Goal: Use online tool/utility: Utilize a website feature to perform a specific function

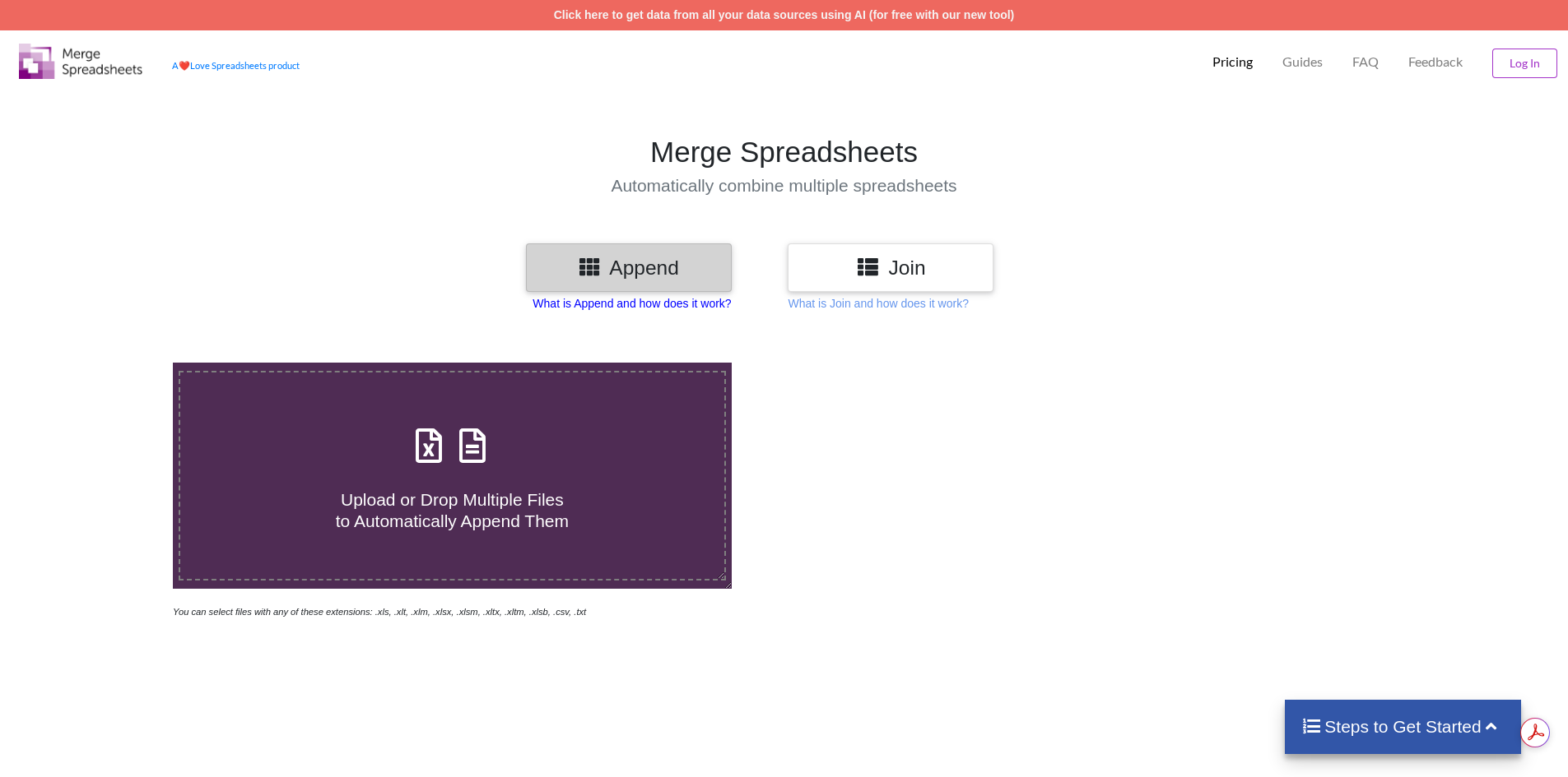
click at [652, 307] on p "What is Append and how does it work?" at bounding box center [632, 303] width 199 height 17
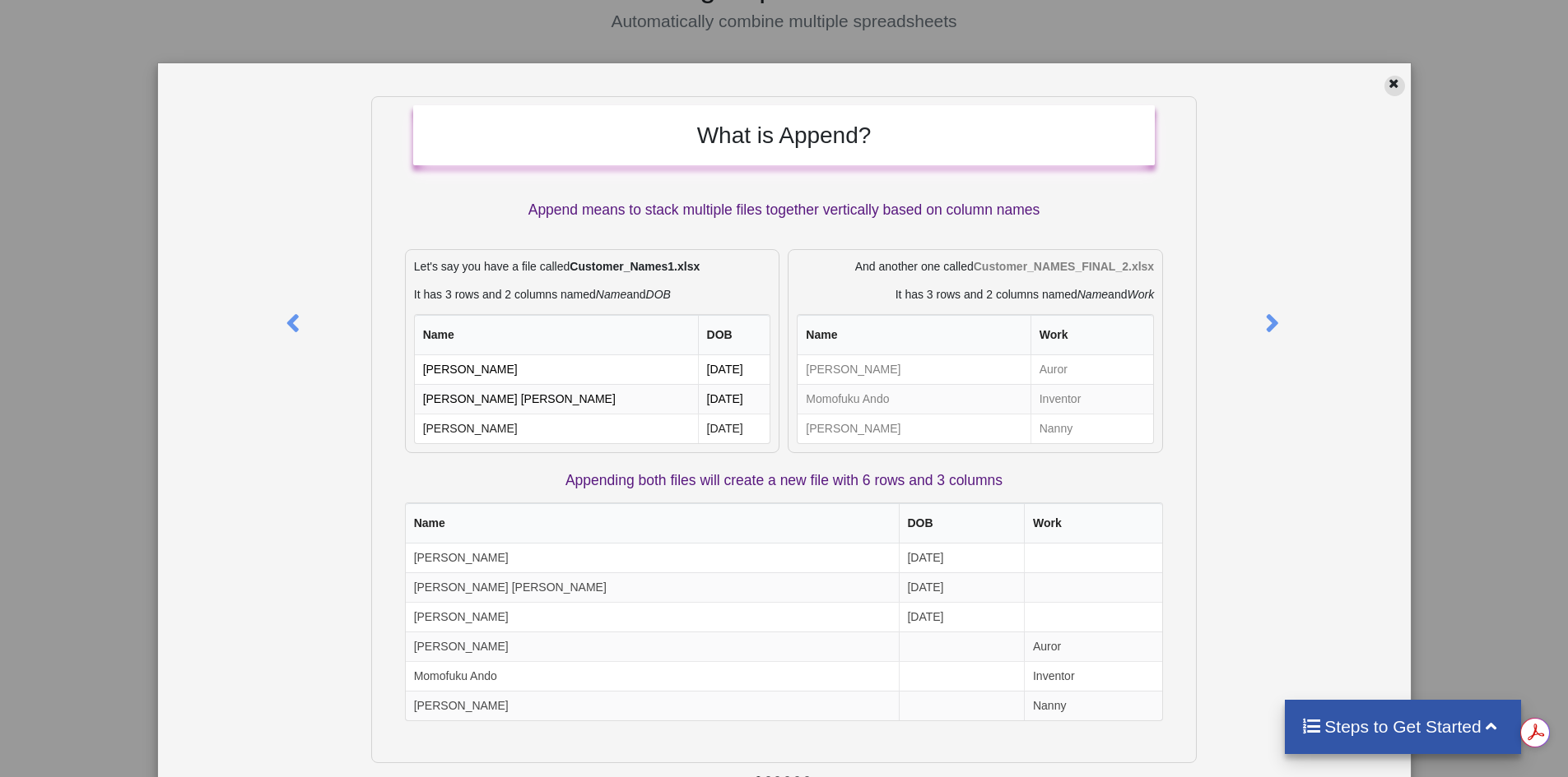
drag, startPoint x: 952, startPoint y: 475, endPoint x: 1380, endPoint y: 80, distance: 582.4
click at [1387, 80] on icon at bounding box center [1394, 81] width 14 height 11
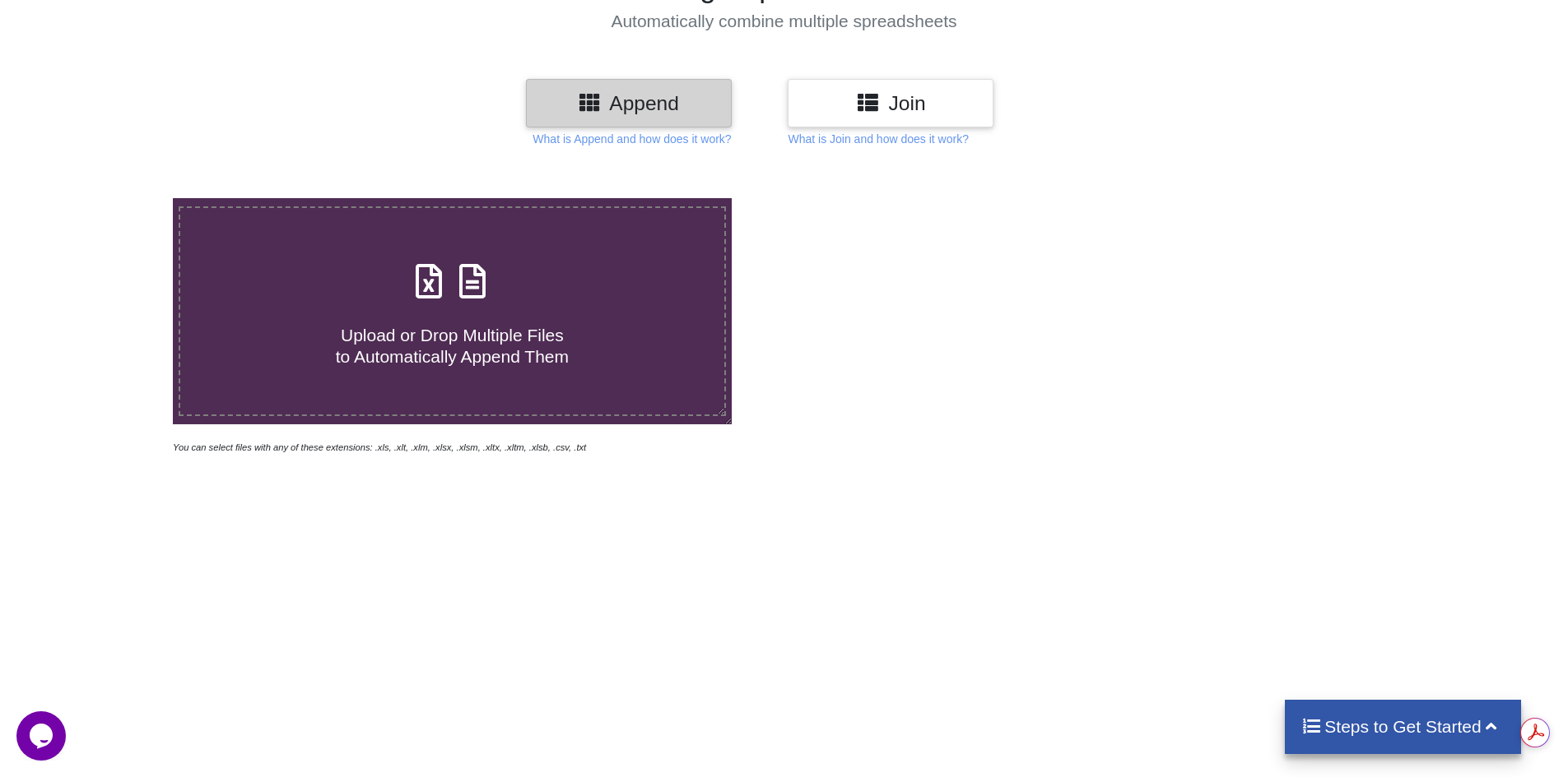
click at [884, 111] on h3 "Join" at bounding box center [891, 103] width 181 height 24
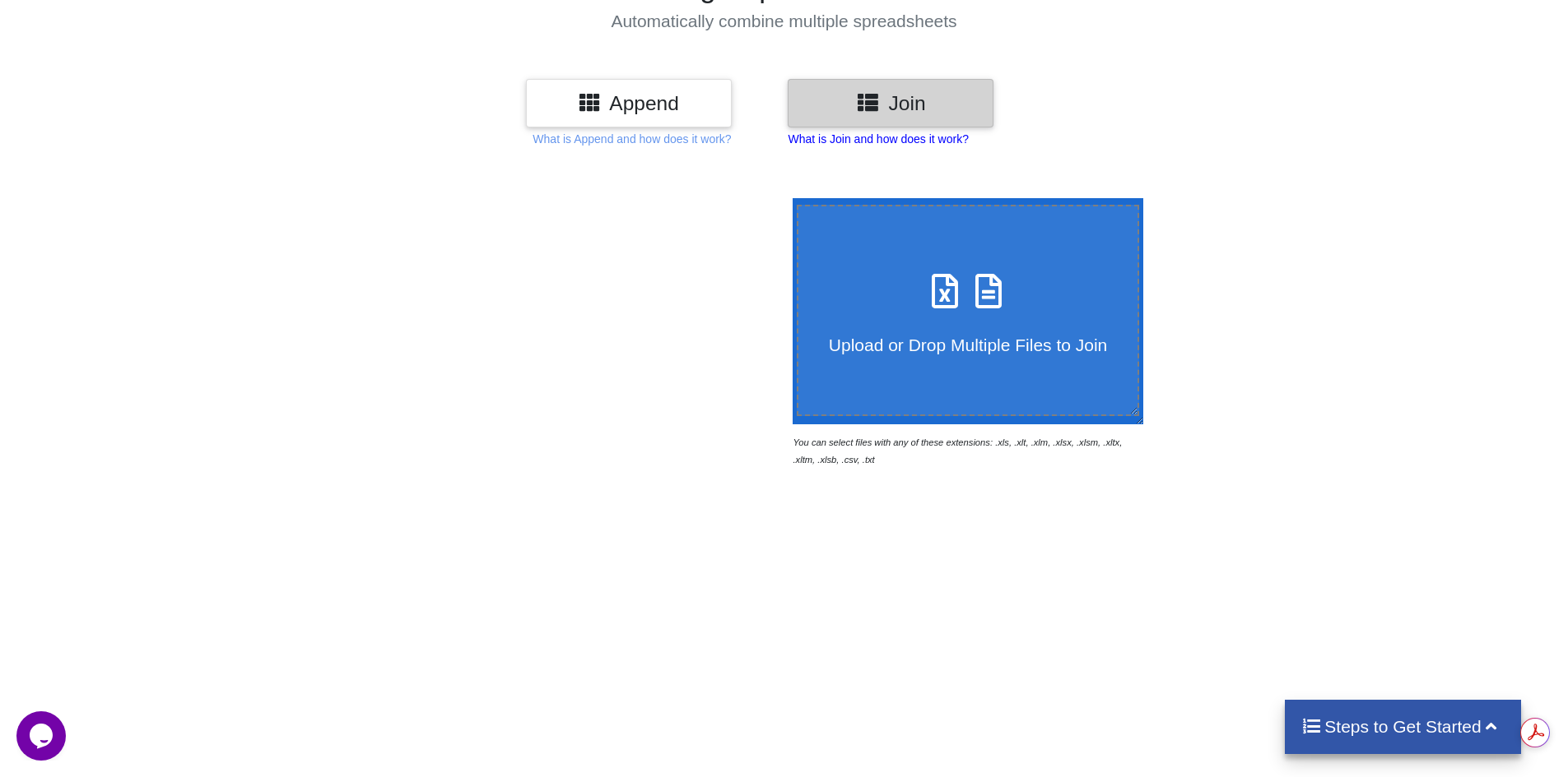
click at [919, 140] on p "What is Join and how does it work?" at bounding box center [878, 139] width 180 height 17
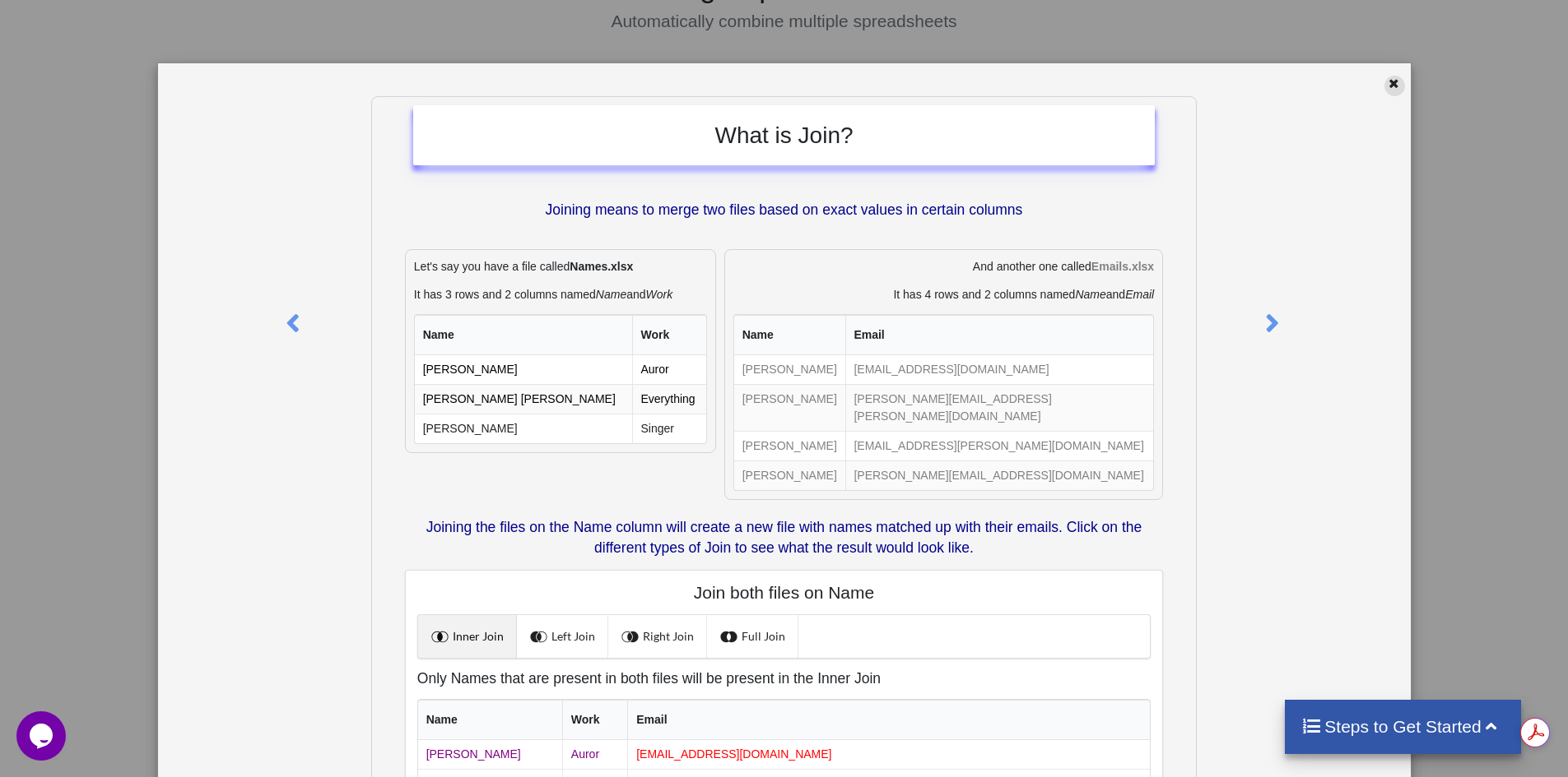
click at [1394, 83] on div at bounding box center [1395, 86] width 21 height 21
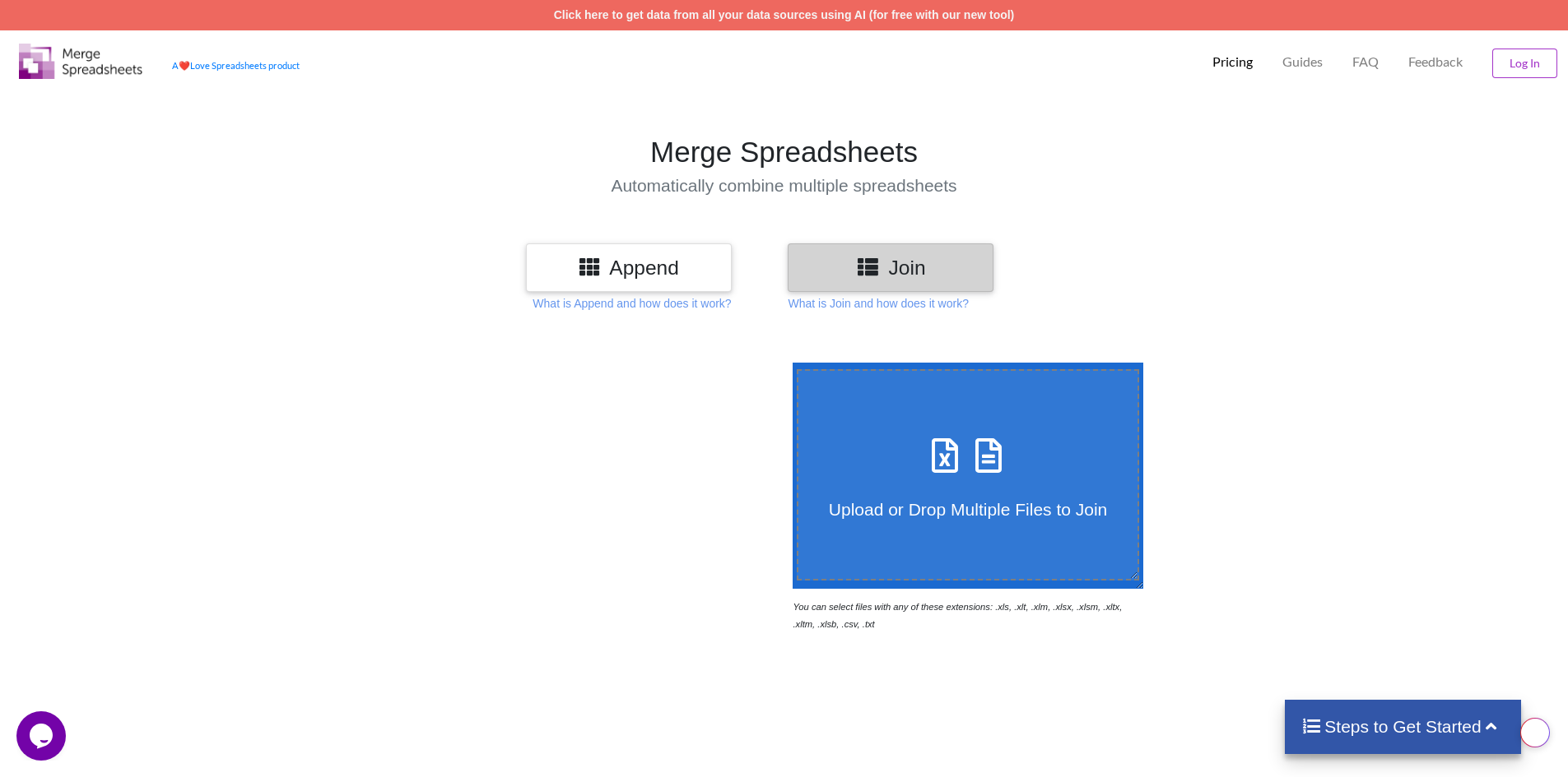
click at [935, 501] on span "Upload or Drop Multiple Files to Join" at bounding box center [967, 510] width 278 height 19
click at [789, 362] on input "Upload or Drop Multiple Files to Join" at bounding box center [789, 362] width 0 height 0
type input "C:\fakepath\[DATE].xlsx"
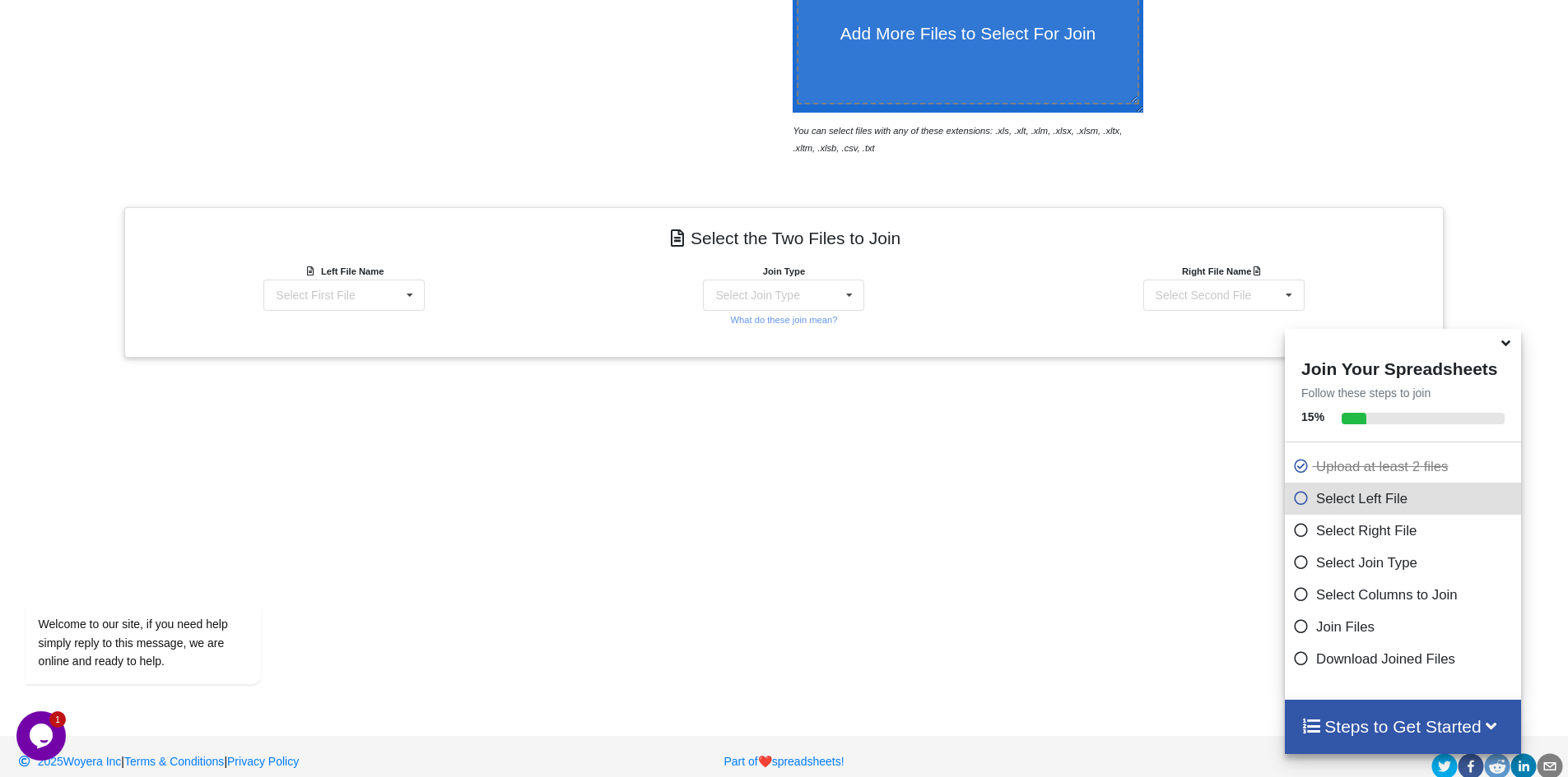
scroll to position [495, 0]
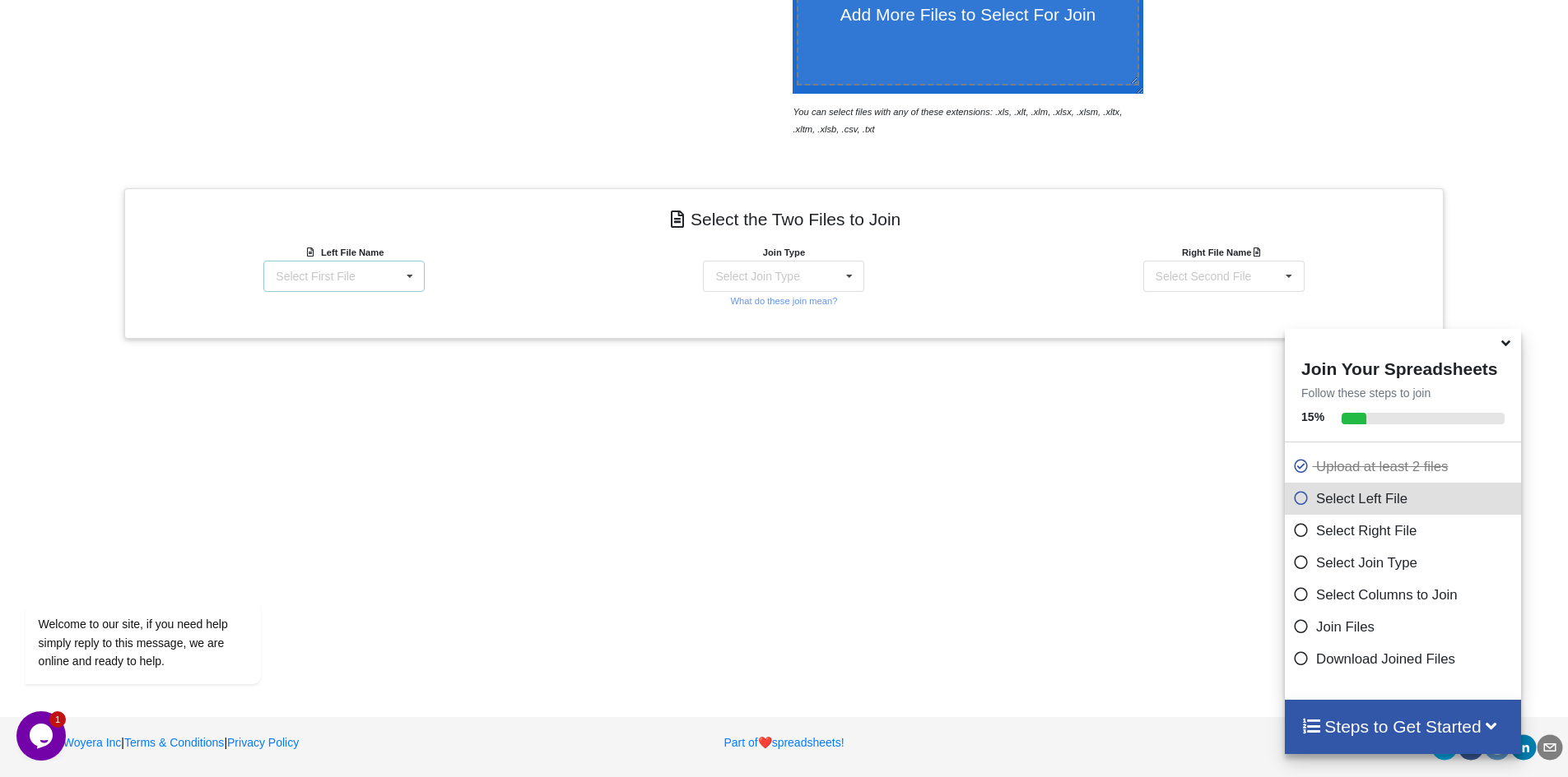
click at [356, 261] on div "Select First File [DATE].xlsx : Purchase Register [DATE].xlsx : Purchase Regist…" at bounding box center [343, 276] width 161 height 31
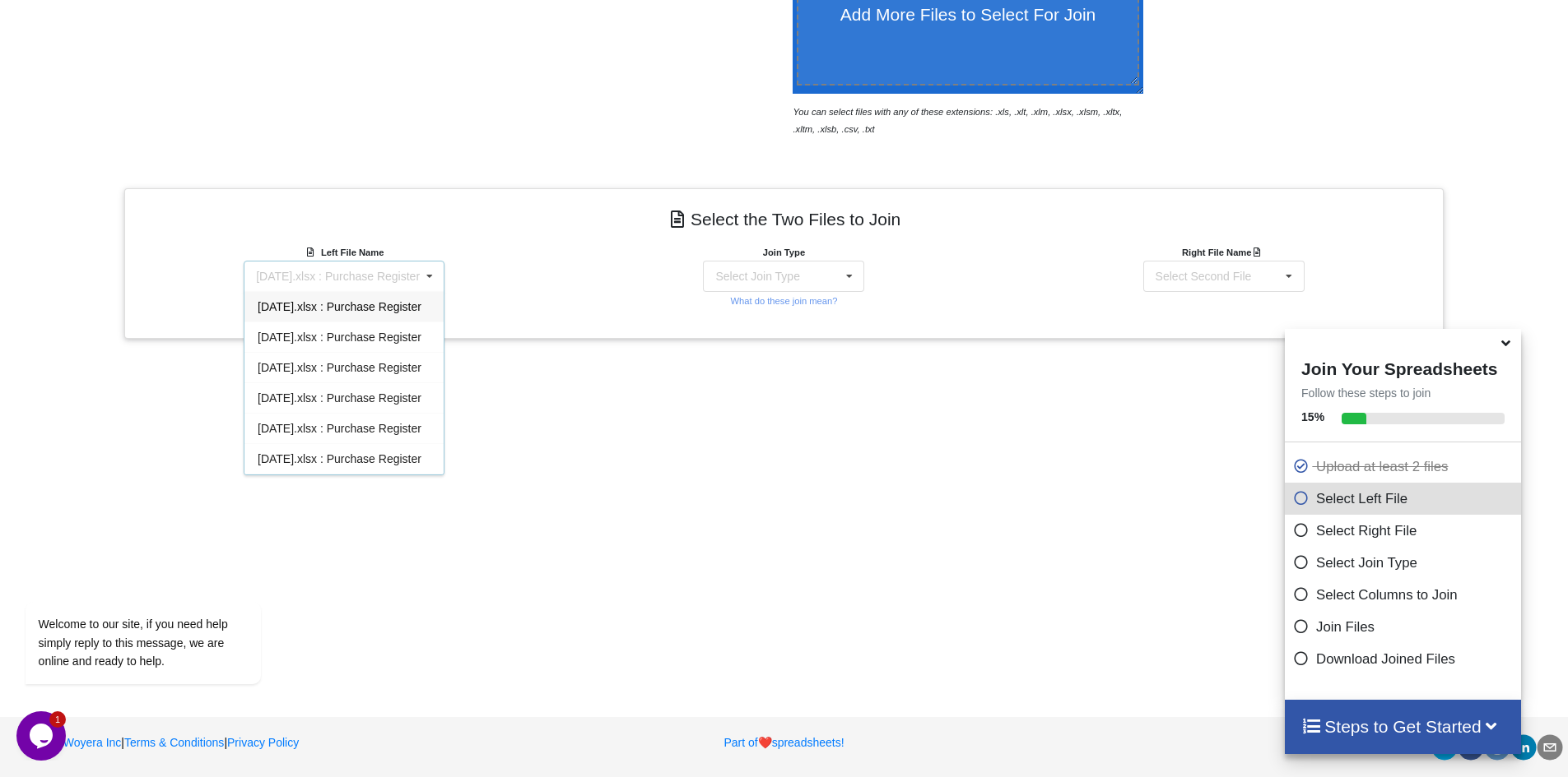
click at [386, 306] on span "[DATE].xlsx : Purchase Register" at bounding box center [340, 307] width 164 height 13
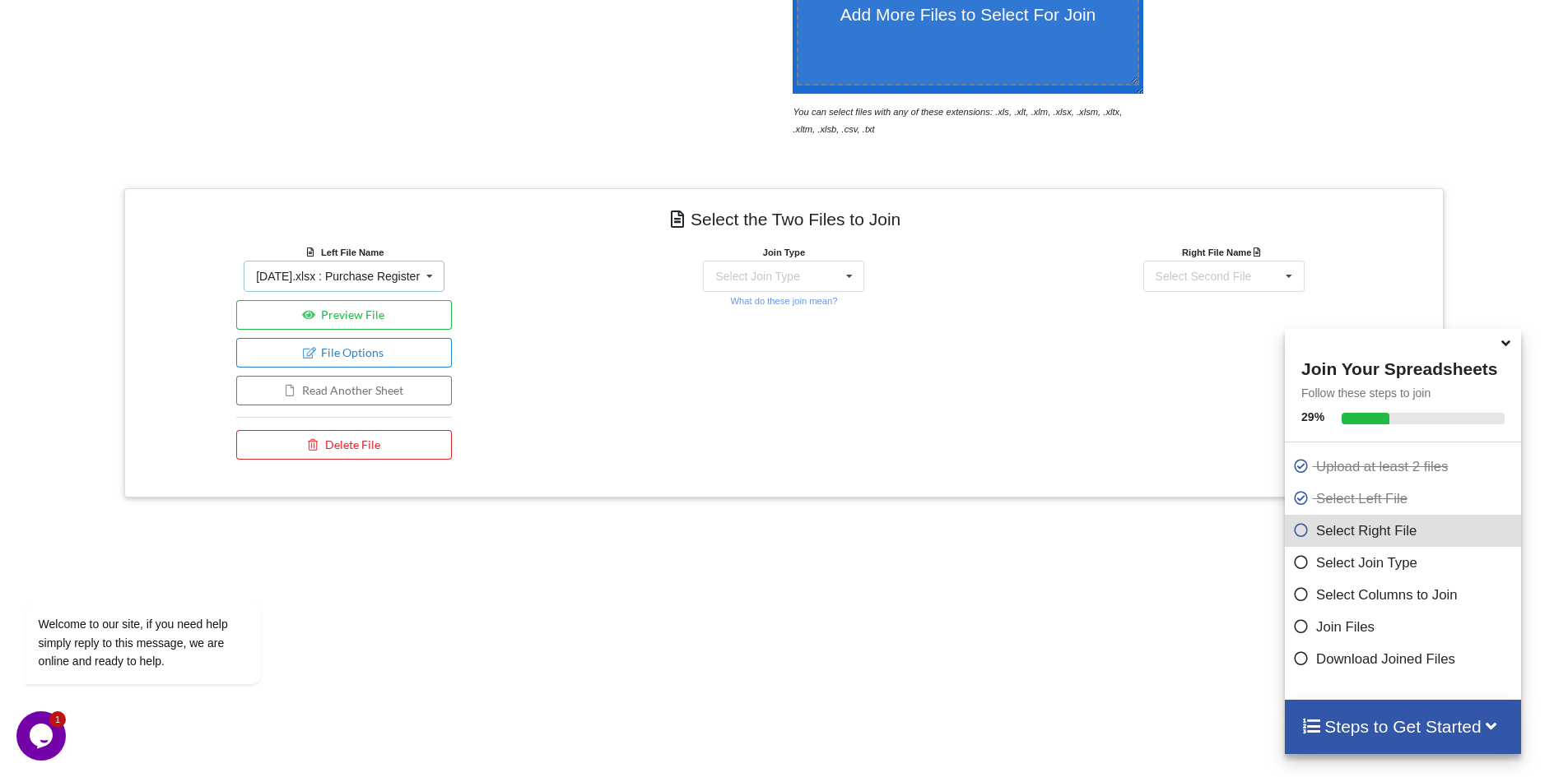
click at [394, 279] on div "[DATE].xlsx : Purchase Register" at bounding box center [338, 276] width 164 height 11
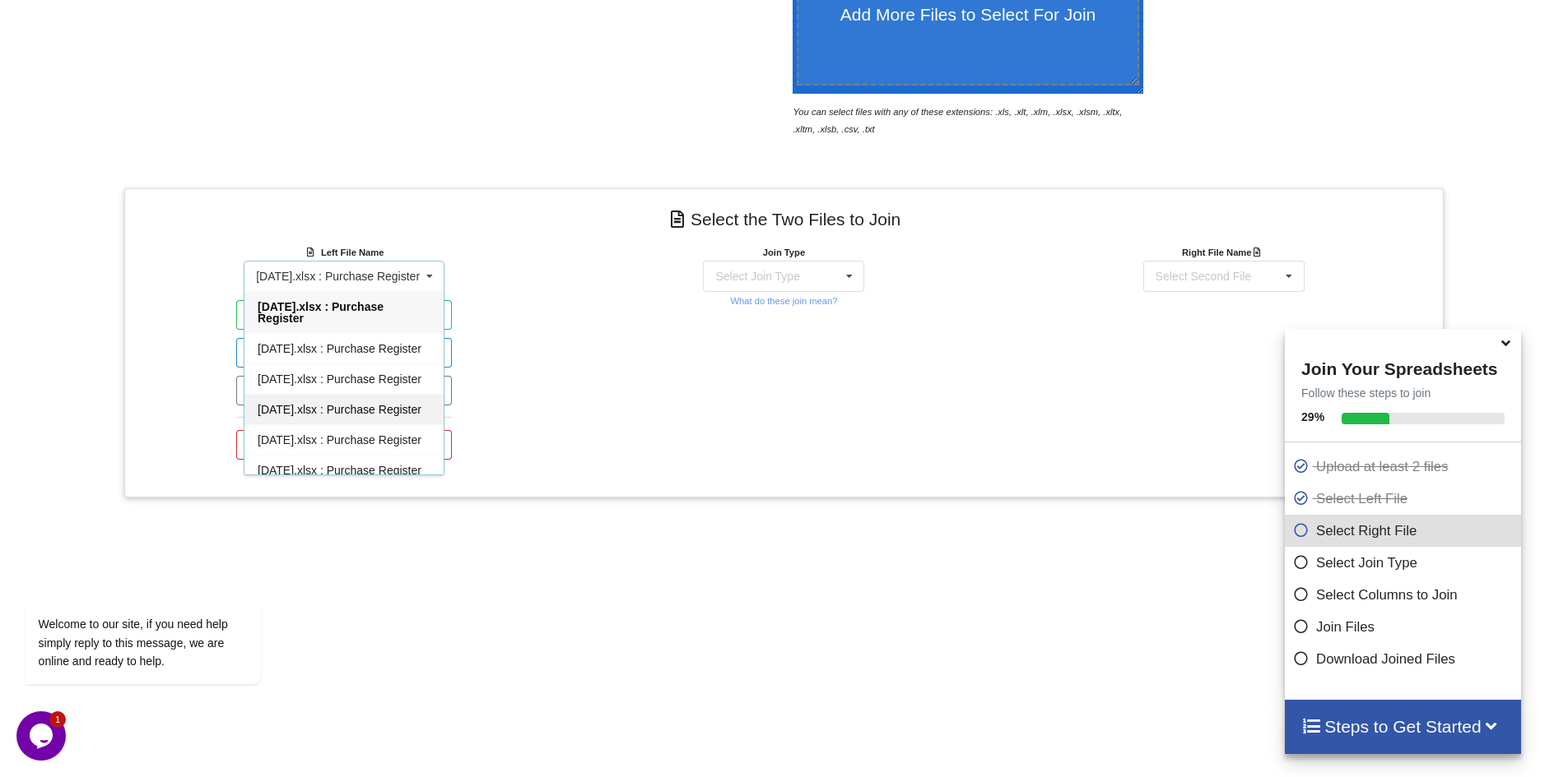
scroll to position [125, 0]
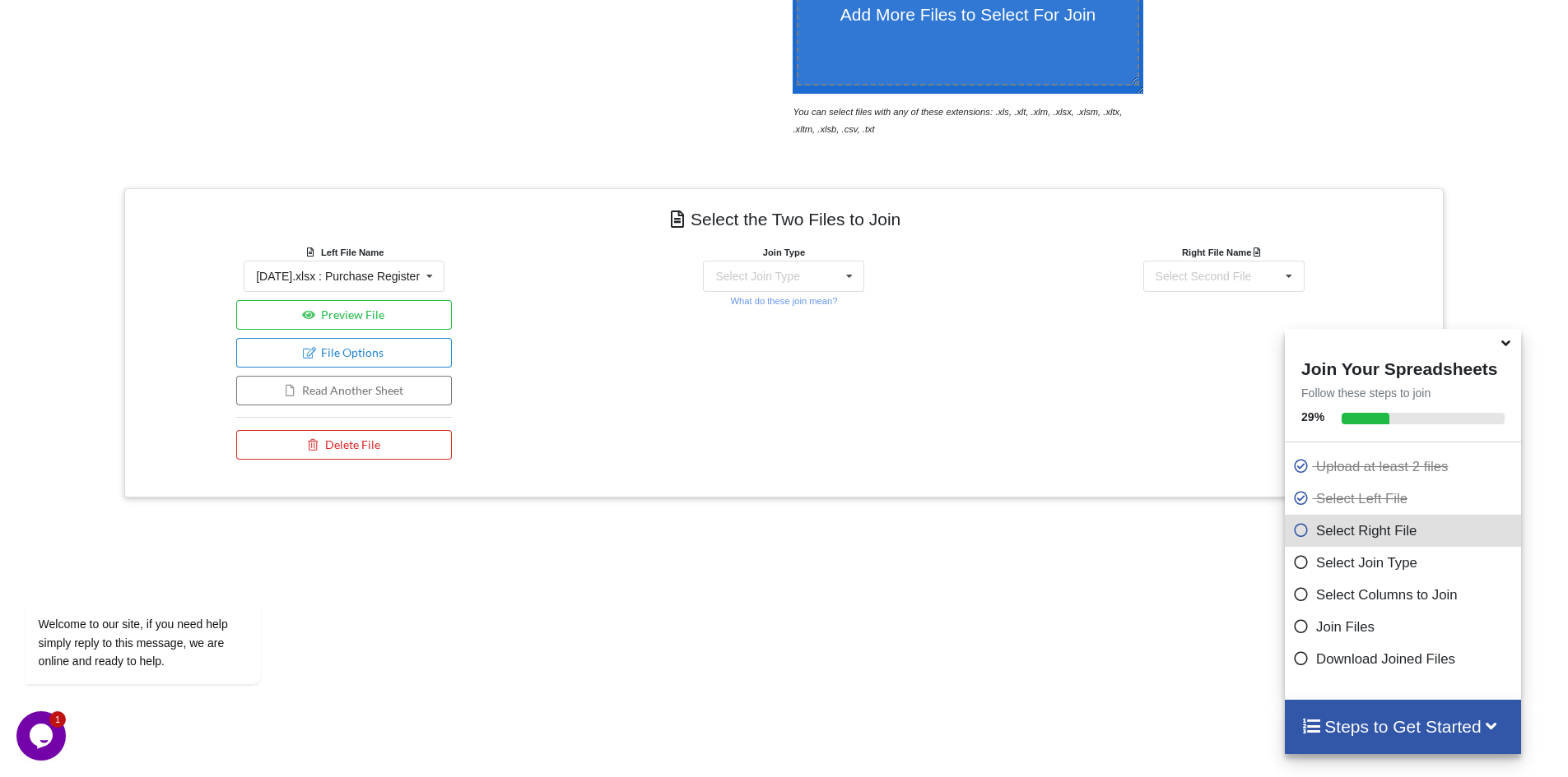
click at [539, 386] on div "Left File Name [DATE].xlsx : Purchase Register [DATE].xlsx : Purchase Register …" at bounding box center [344, 356] width 439 height 225
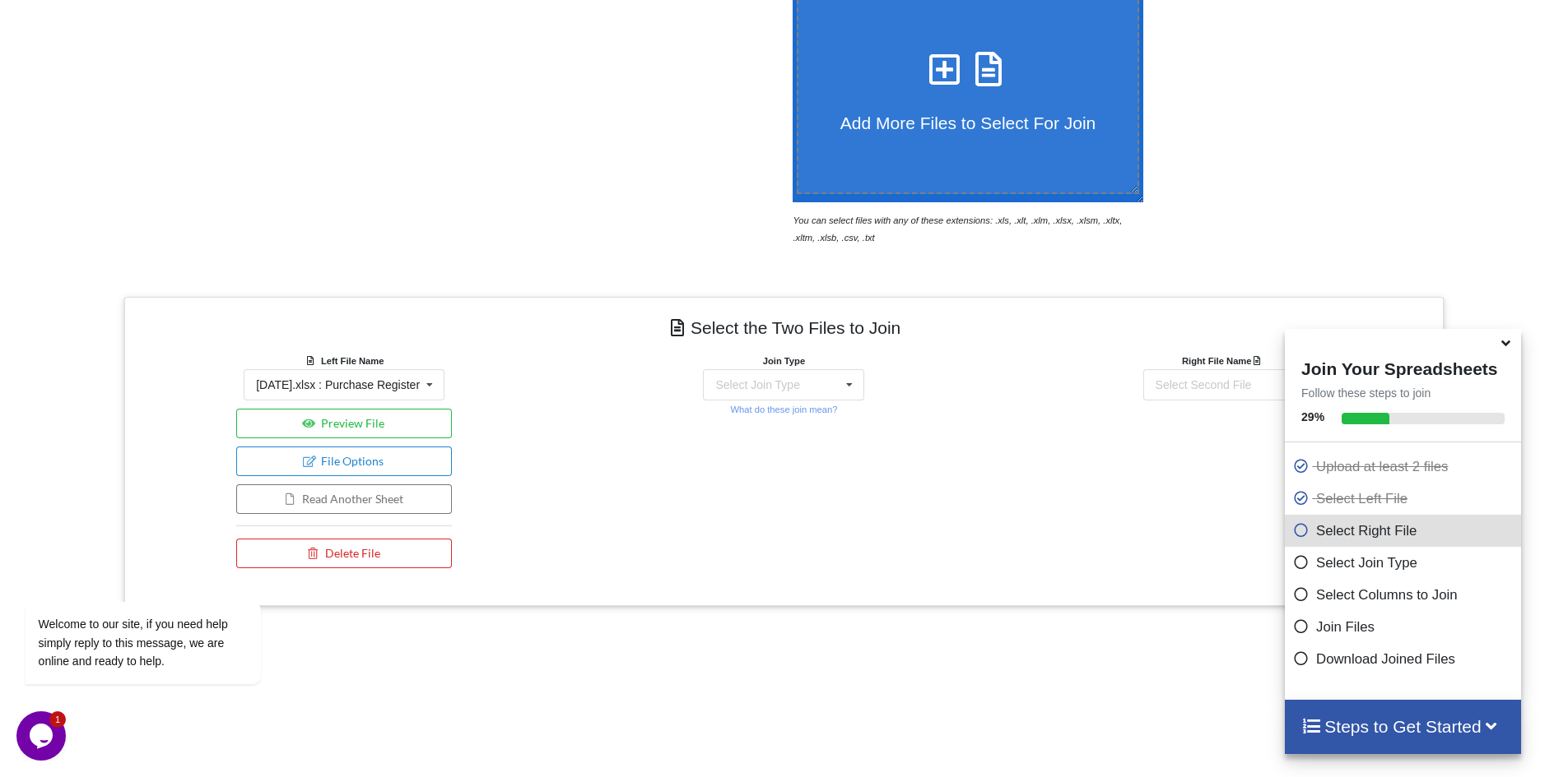
scroll to position [331, 0]
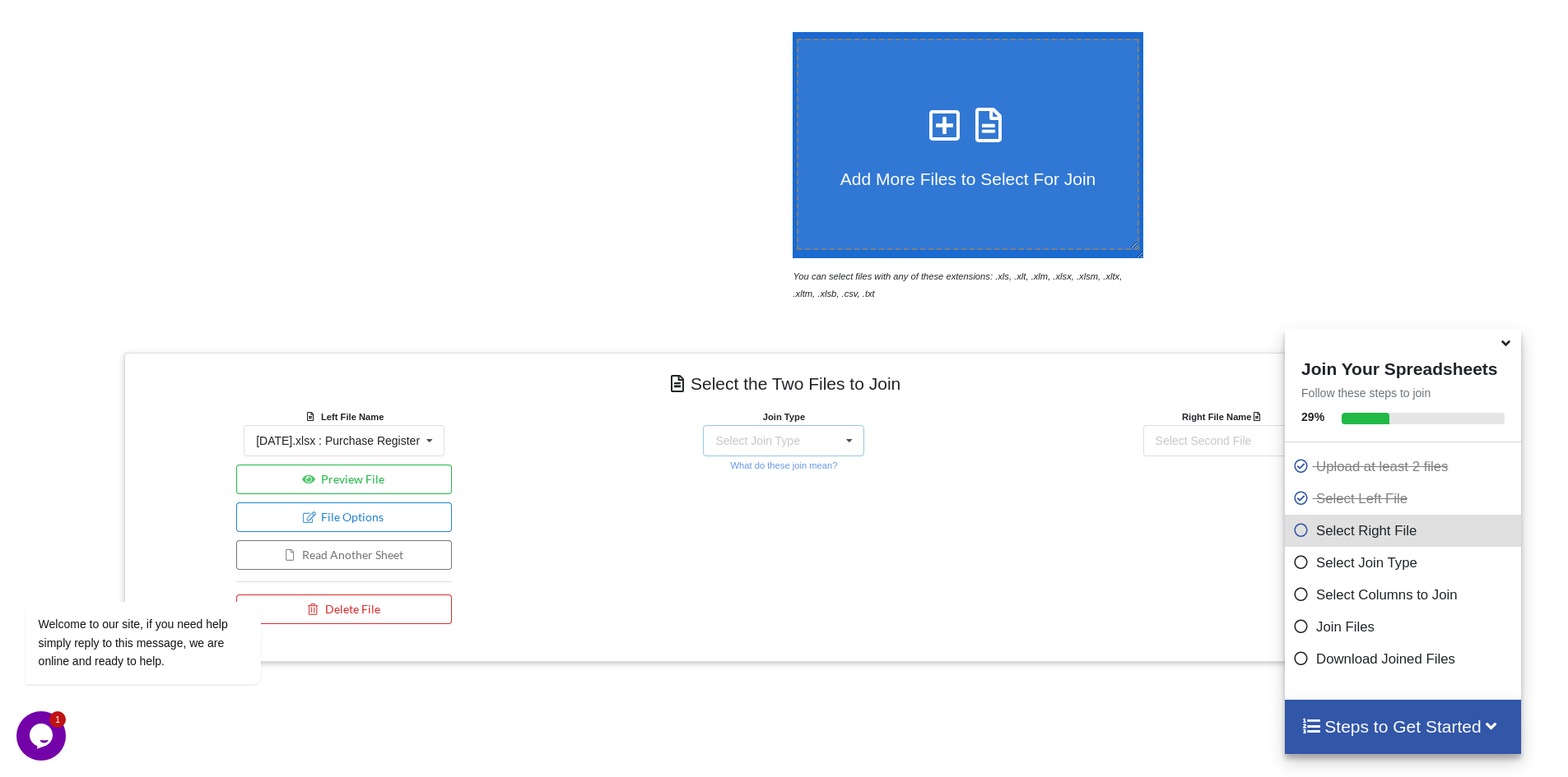
click at [850, 442] on icon at bounding box center [849, 441] width 24 height 30
click at [1024, 502] on div "Right File Name Select Second File [DATE].xlsx : Purchase Register [DATE].xlsx …" at bounding box center [1224, 520] width 439 height 225
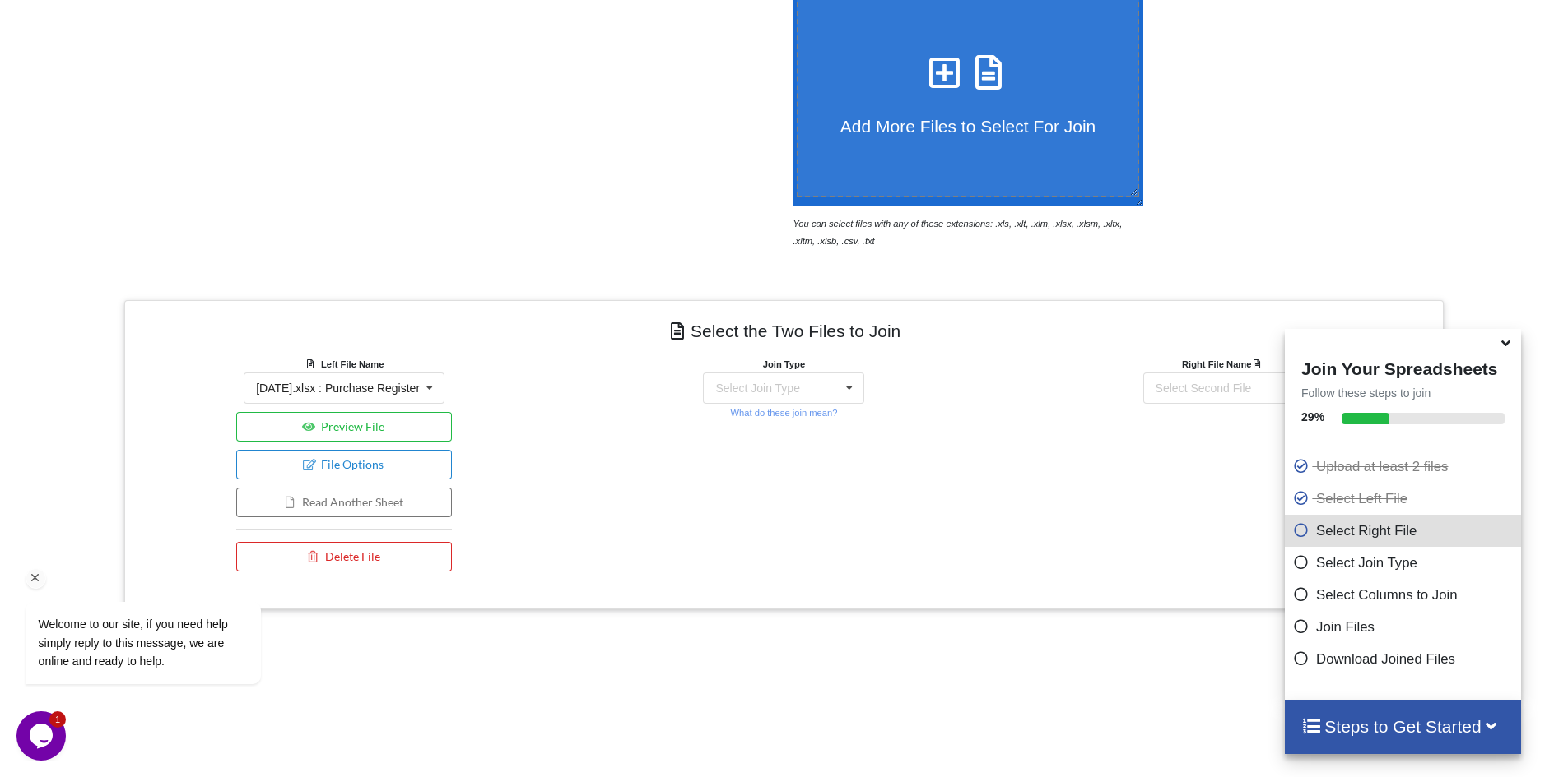
scroll to position [413, 0]
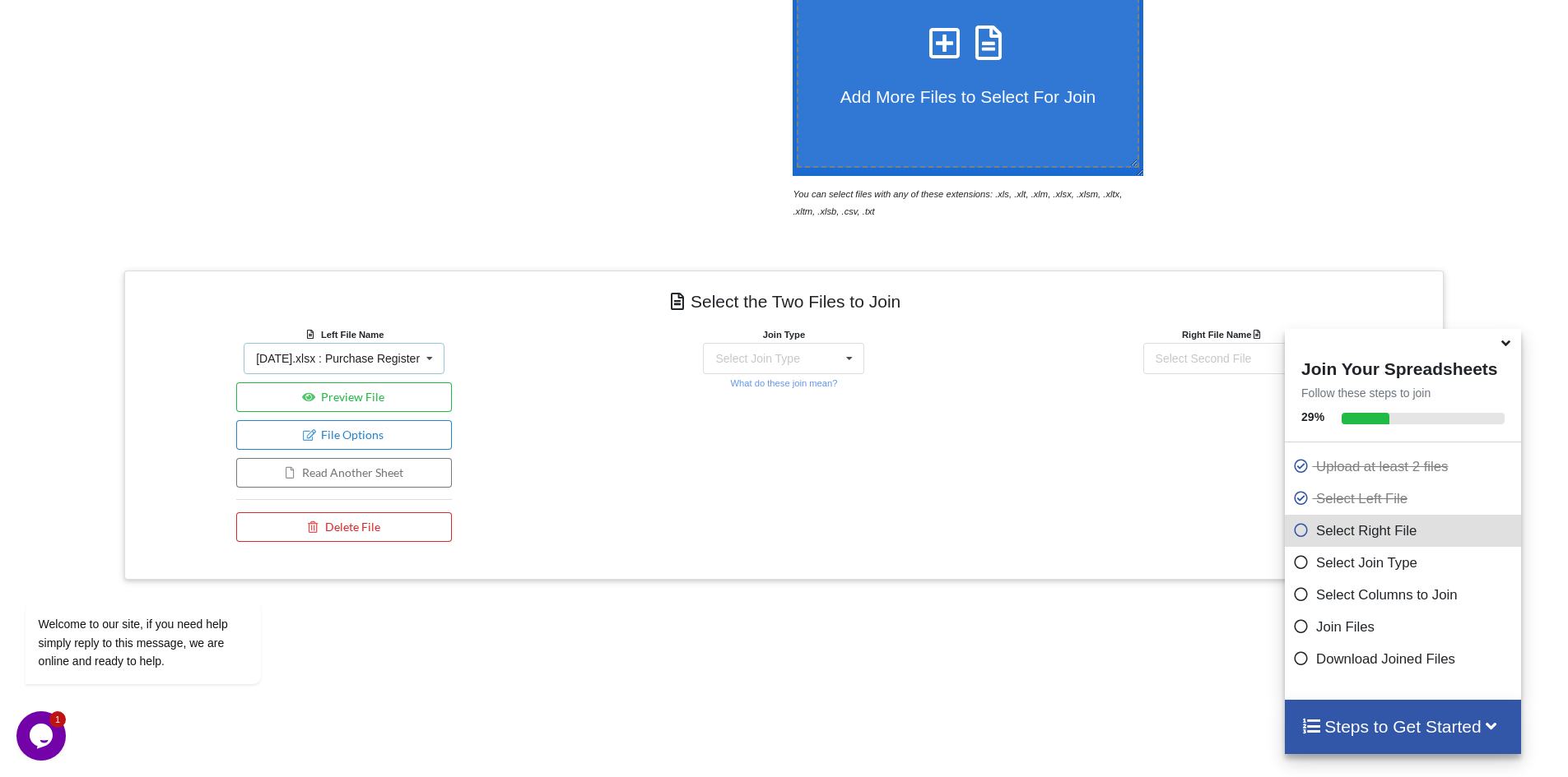
click at [404, 361] on div "[DATE].xlsx : Purchase Register" at bounding box center [338, 358] width 164 height 11
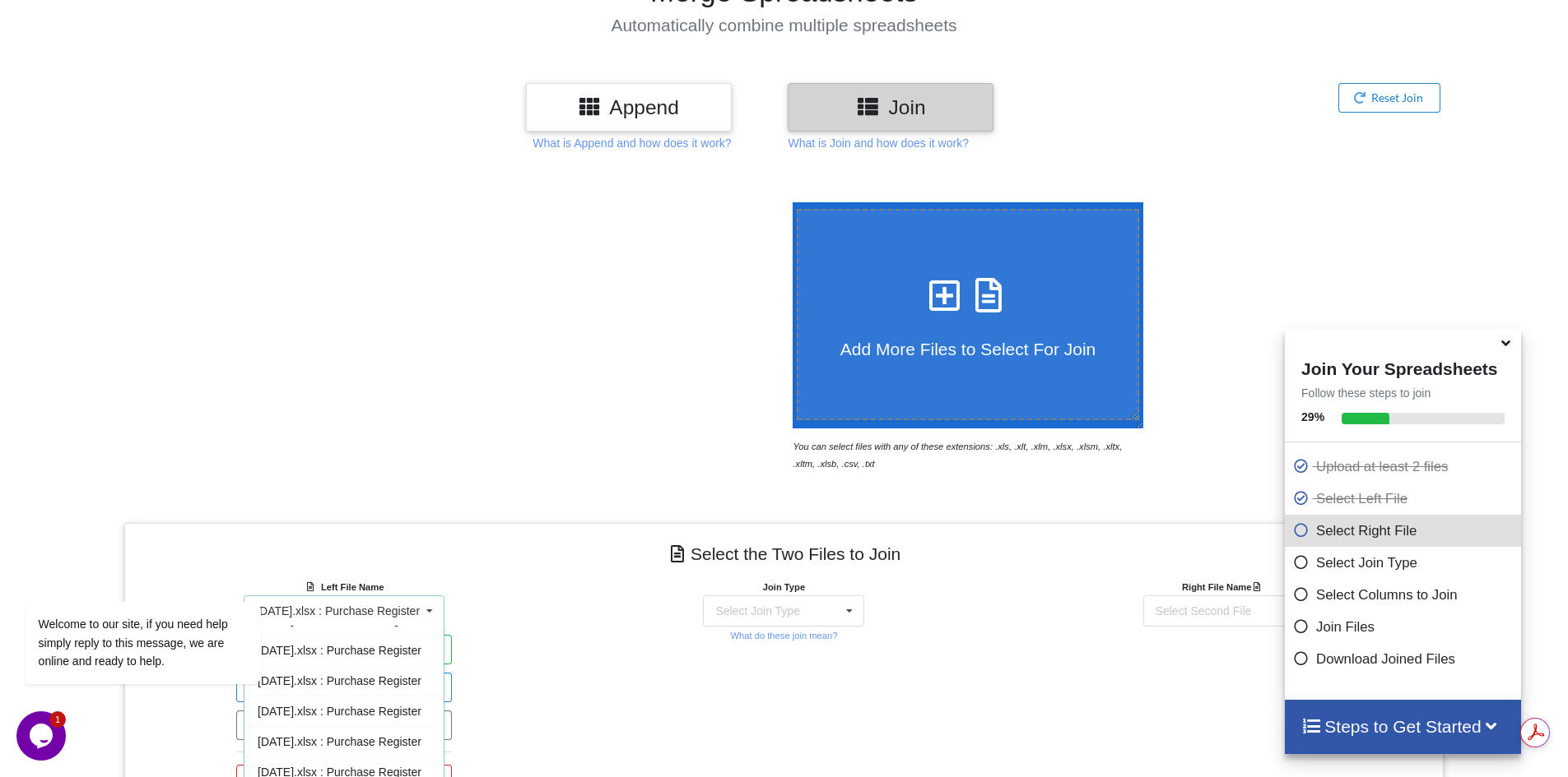
scroll to position [0, 0]
click at [499, 578] on div "Left File Name [DATE].xlsx : Purchase Register [DATE].xlsx : Purchase Register …" at bounding box center [344, 691] width 439 height 225
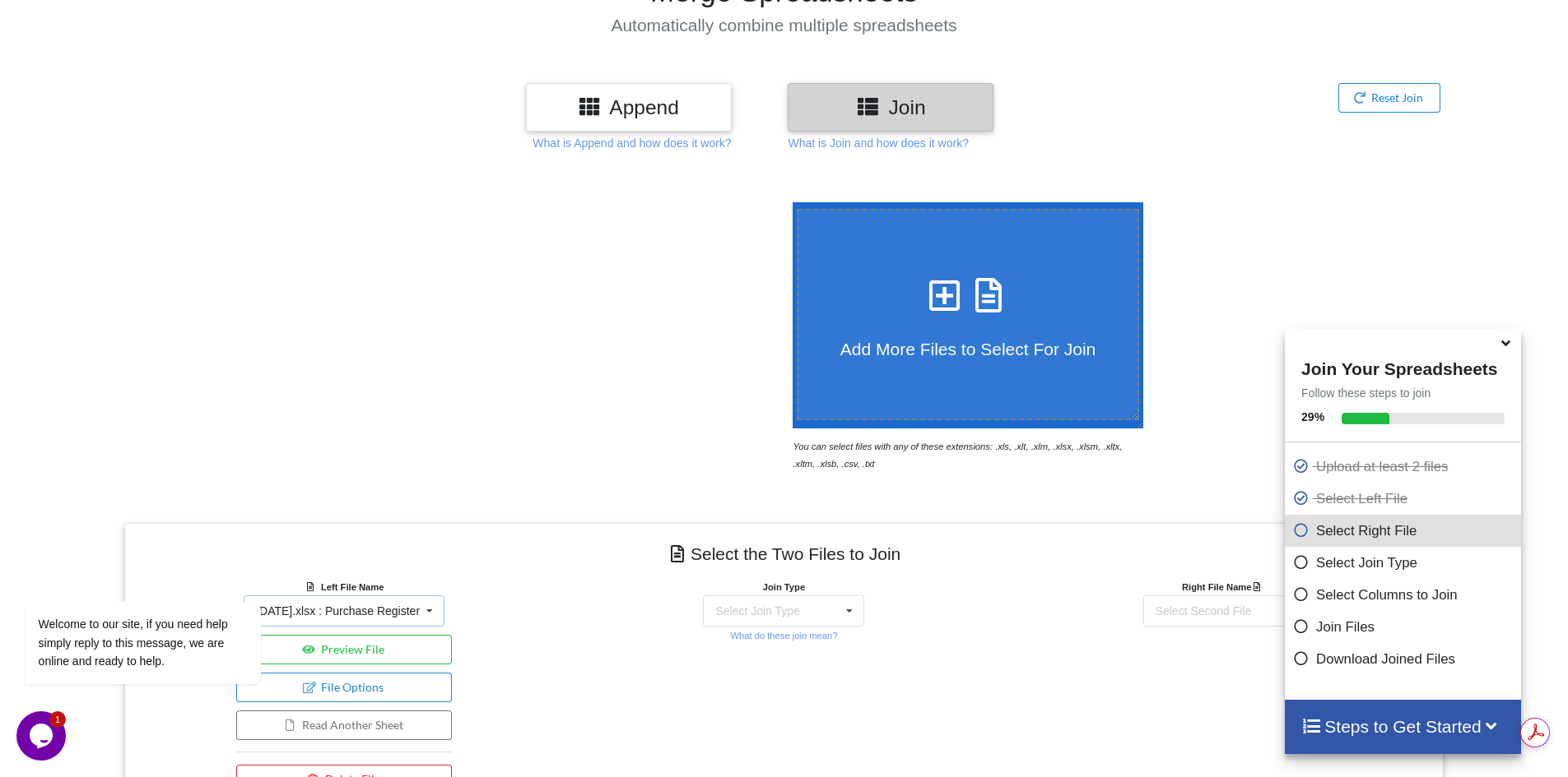
click at [417, 598] on icon at bounding box center [430, 611] width 24 height 30
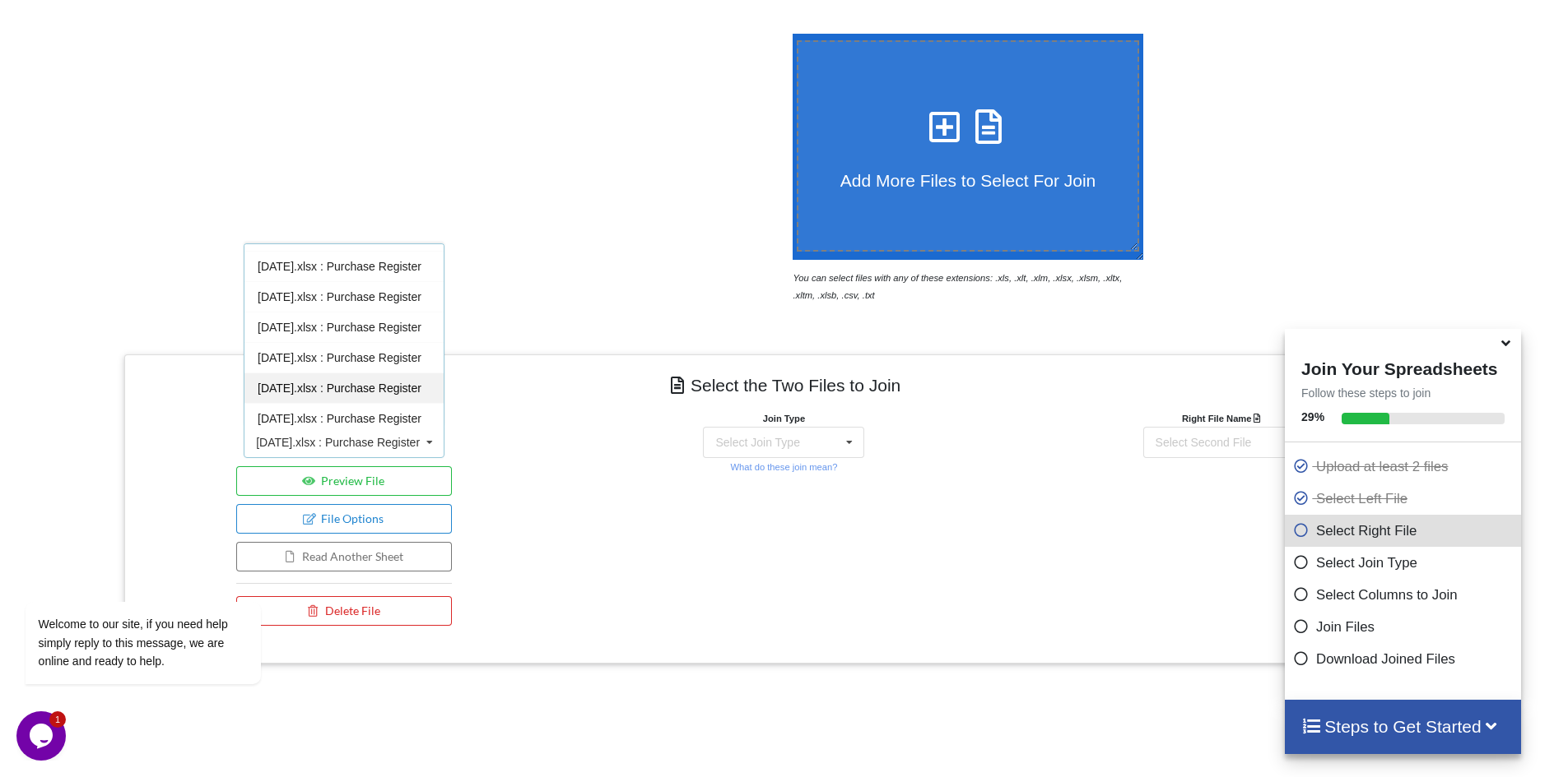
scroll to position [125, 0]
click at [498, 453] on div "Left File Name [DATE].xlsx : Purchase Register [DATE].xlsx : Purchase Register …" at bounding box center [344, 522] width 439 height 225
